Goal: Communication & Community: Answer question/provide support

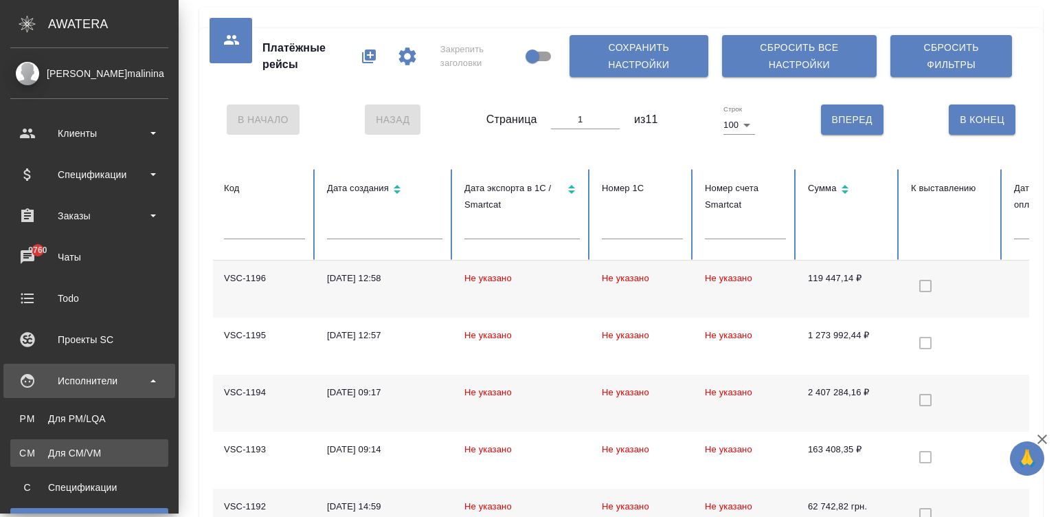
drag, startPoint x: 0, startPoint y: 0, endPoint x: 49, endPoint y: 455, distance: 458.2
click at [49, 455] on div "Для CM/VM" at bounding box center [89, 453] width 144 height 14
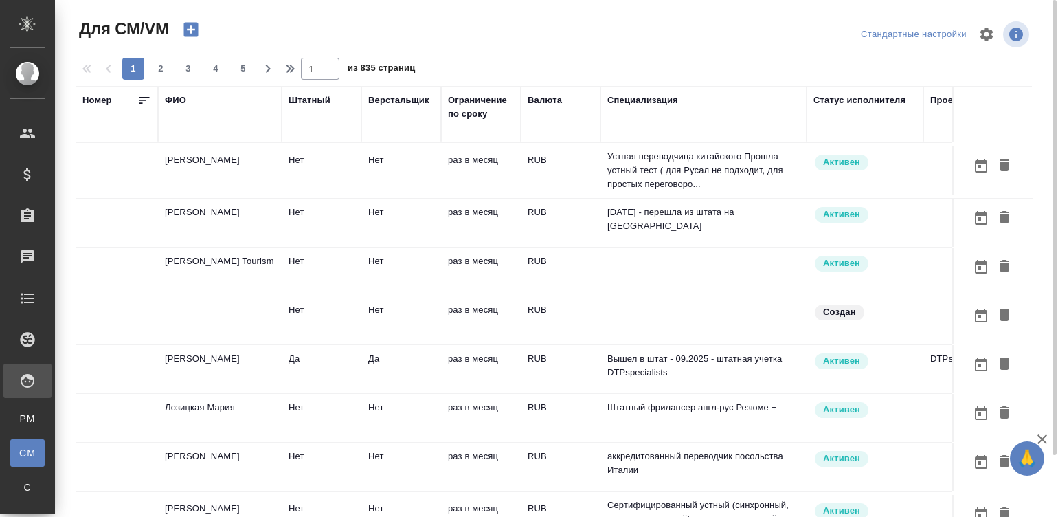
click at [485, 168] on td "раз в месяц" at bounding box center [481, 170] width 80 height 48
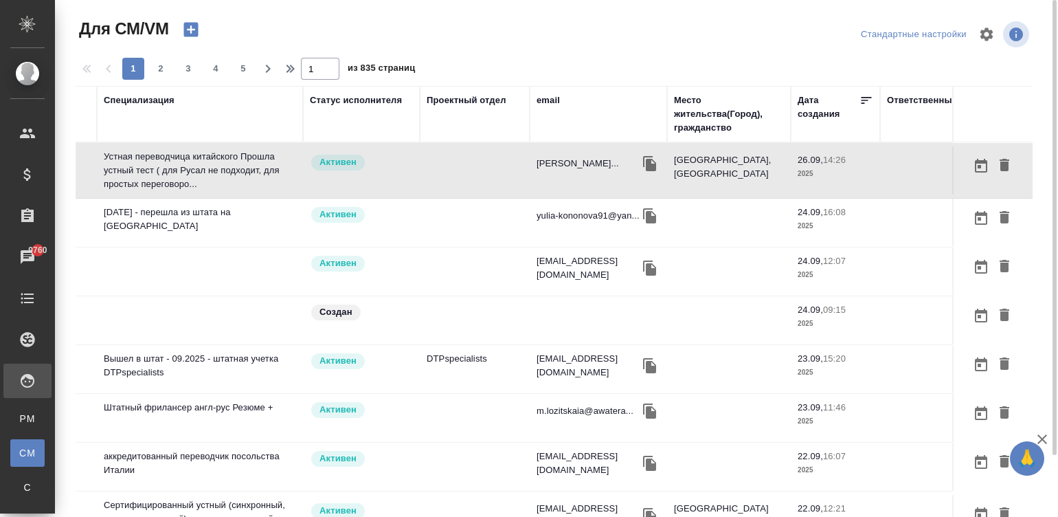
scroll to position [0, 524]
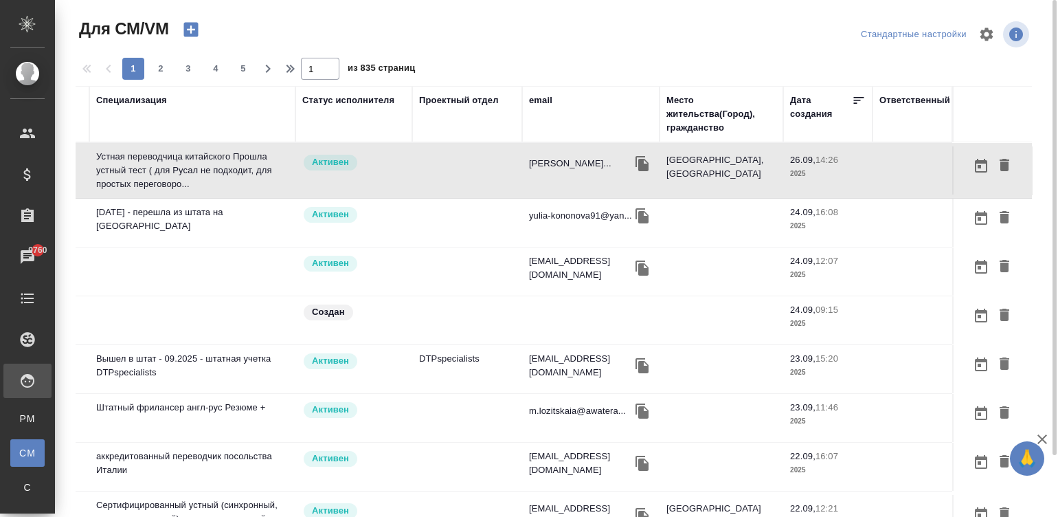
click at [529, 93] on div "email" at bounding box center [540, 100] width 23 height 14
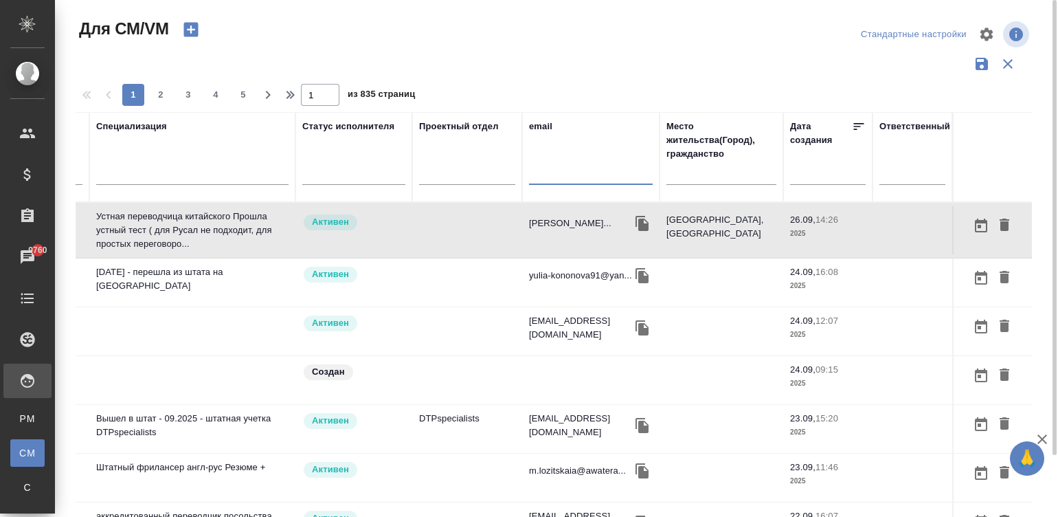
click at [560, 176] on input "text" at bounding box center [591, 176] width 124 height 17
paste input "[EMAIL_ADDRESS][DOMAIN_NAME]"
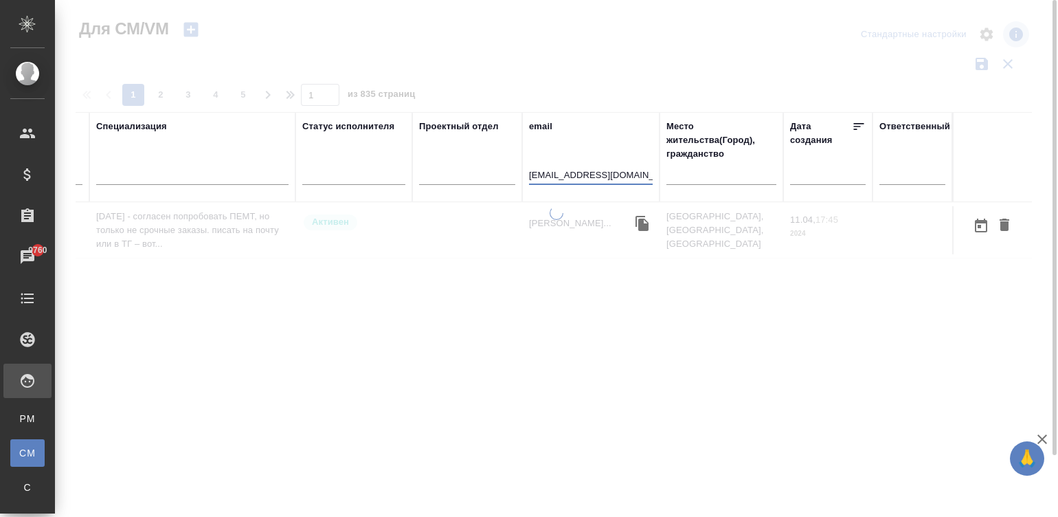
scroll to position [0, 511]
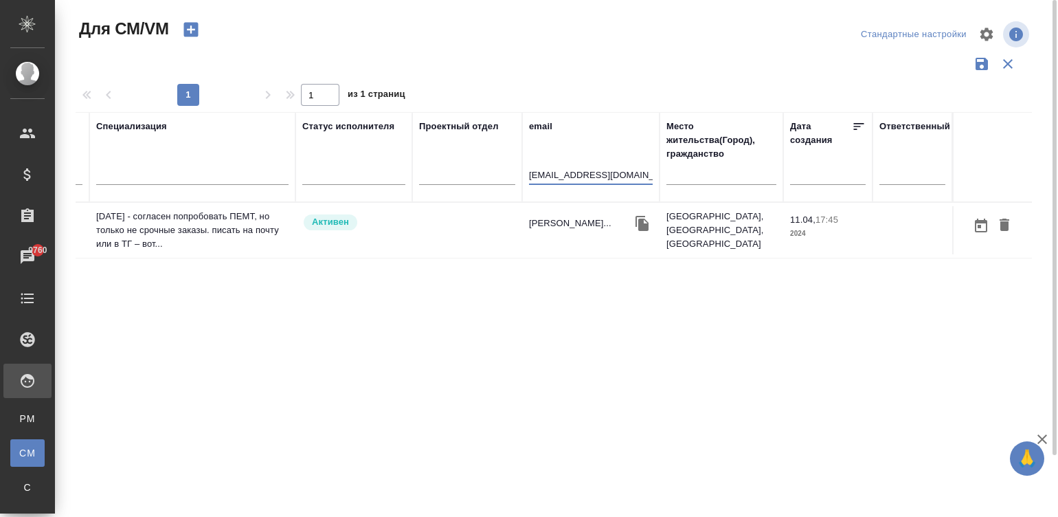
type input "[EMAIL_ADDRESS][DOMAIN_NAME]"
click at [474, 221] on td at bounding box center [467, 230] width 110 height 48
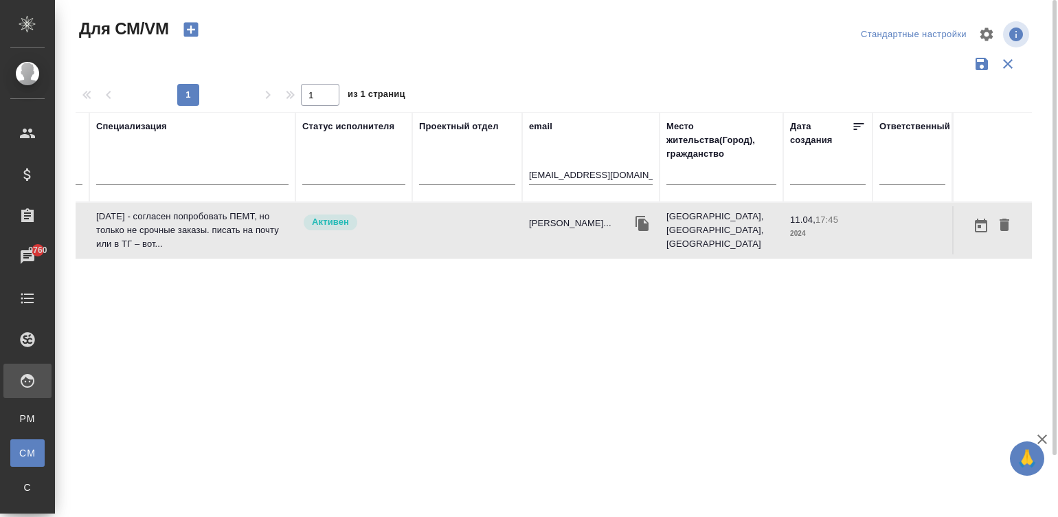
click at [474, 221] on td at bounding box center [467, 230] width 110 height 48
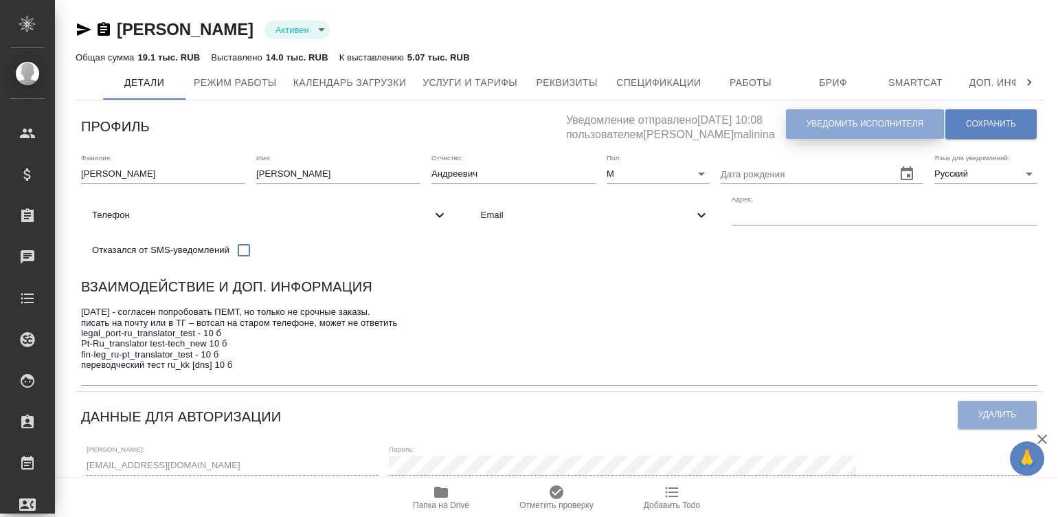
click at [852, 119] on span "Уведомить исполнителя" at bounding box center [865, 124] width 117 height 12
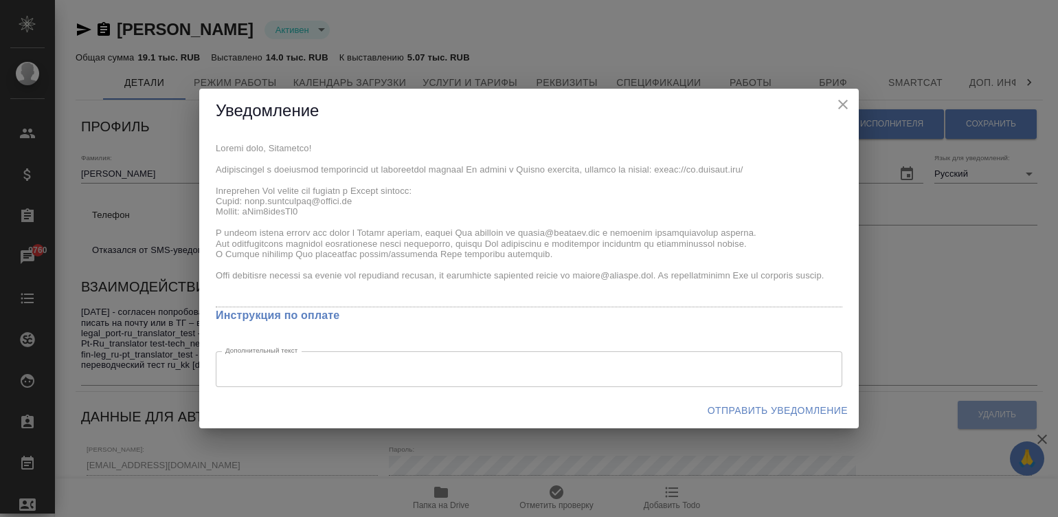
click at [207, 144] on div "x Инструкция по оплате Дополнительный текст x Дополнительный текст" at bounding box center [529, 262] width 660 height 259
click at [736, 408] on span "Отправить уведомление" at bounding box center [778, 410] width 140 height 17
